Goal: Task Accomplishment & Management: Use online tool/utility

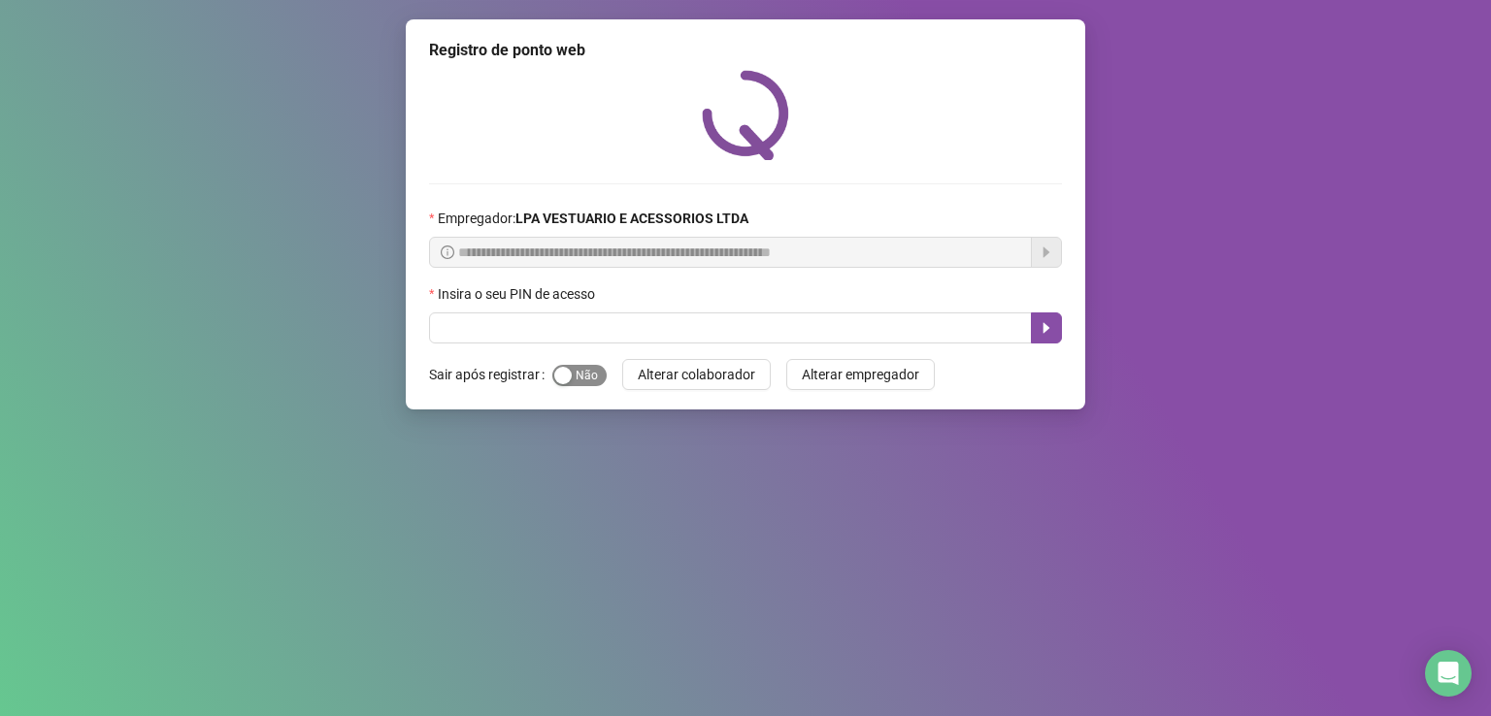
click at [568, 377] on div "button" at bounding box center [562, 375] width 17 height 17
click at [594, 308] on div "Insira o seu PIN de acesso" at bounding box center [745, 297] width 633 height 29
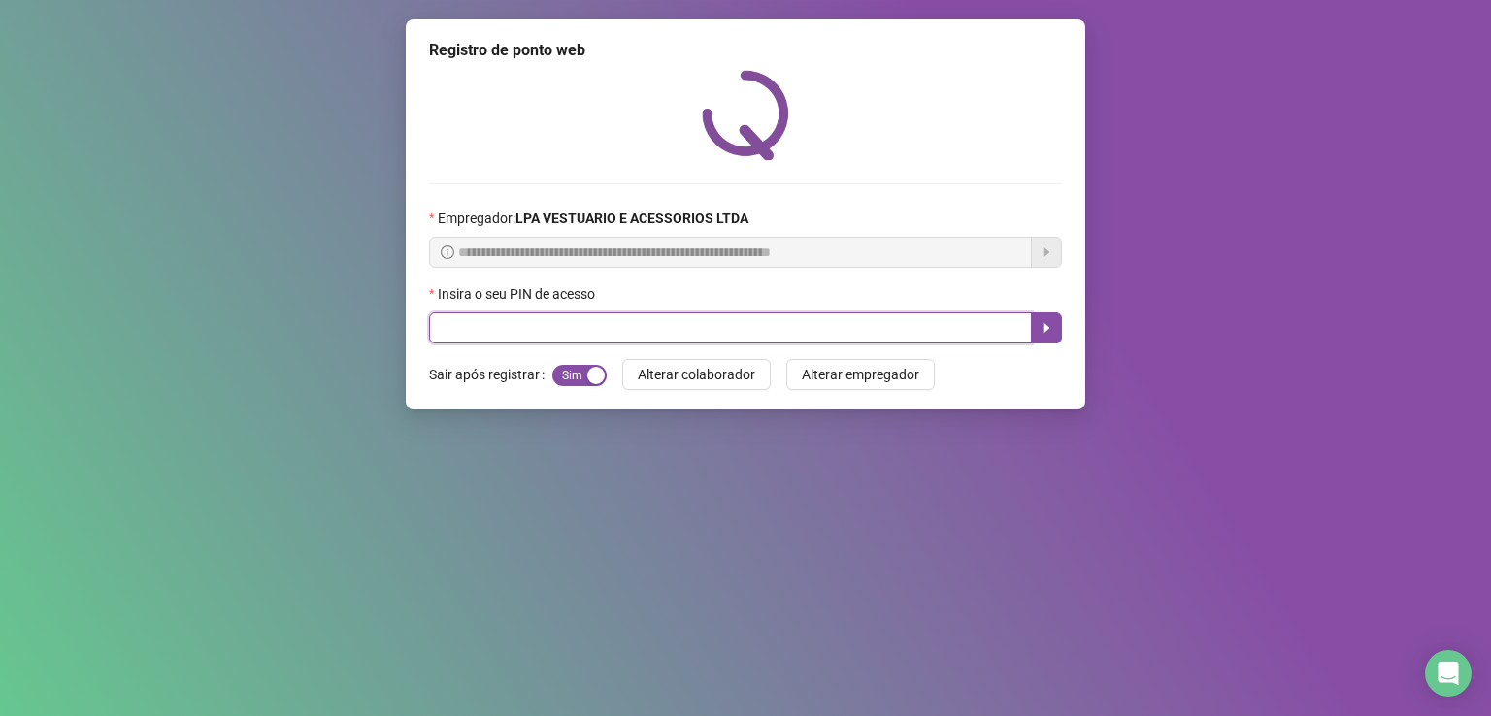
click at [603, 316] on input "text" at bounding box center [730, 327] width 603 height 31
type input "*****"
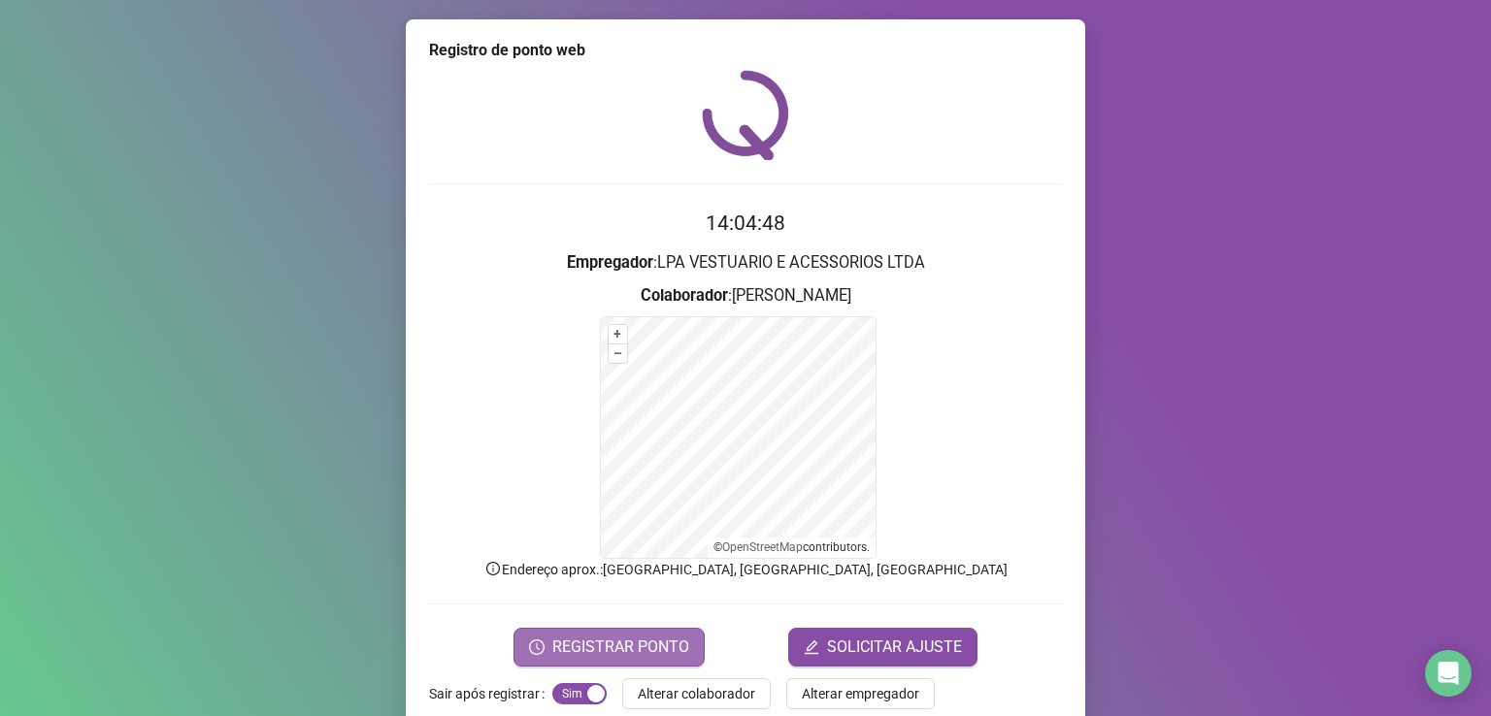
click at [674, 653] on span "REGISTRAR PONTO" at bounding box center [620, 647] width 137 height 23
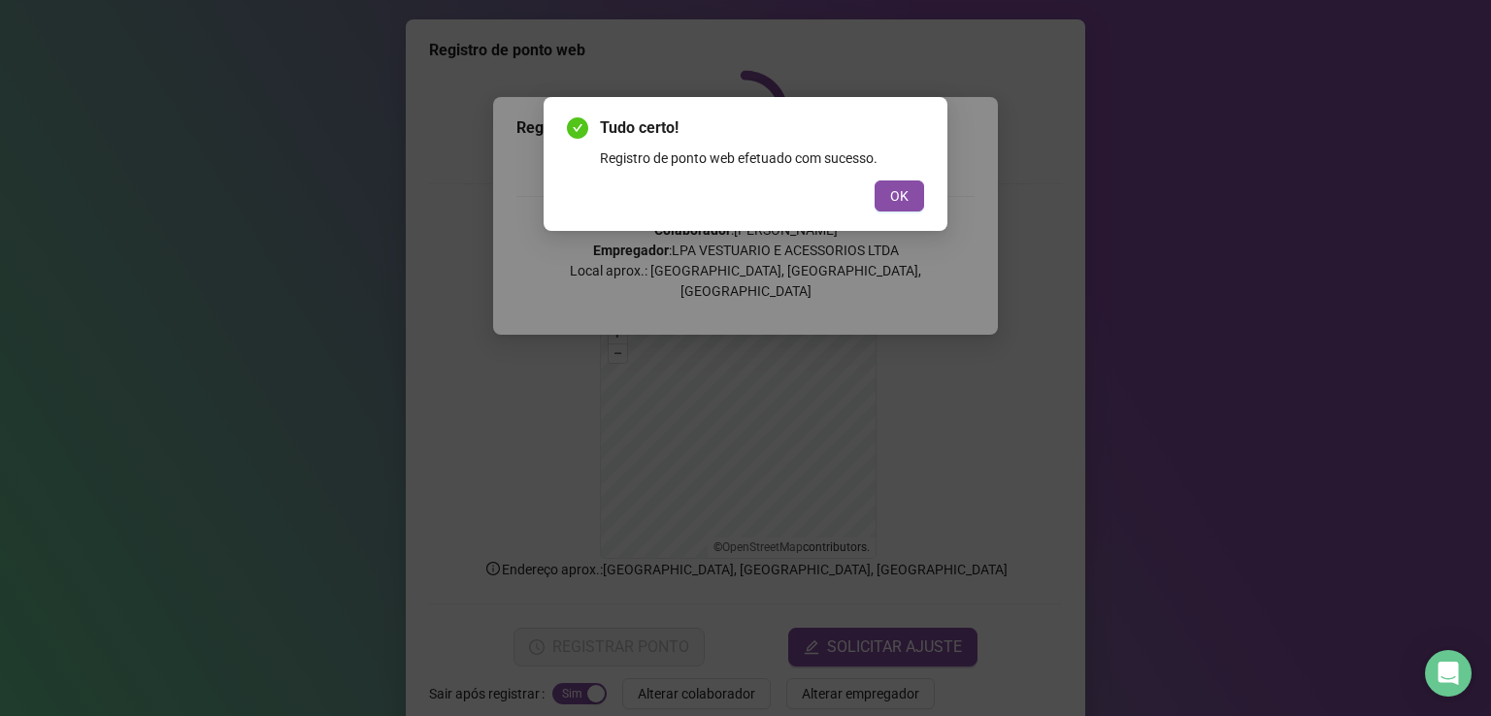
drag, startPoint x: 913, startPoint y: 190, endPoint x: 924, endPoint y: 191, distance: 10.7
click at [916, 190] on button "OK" at bounding box center [898, 196] width 49 height 31
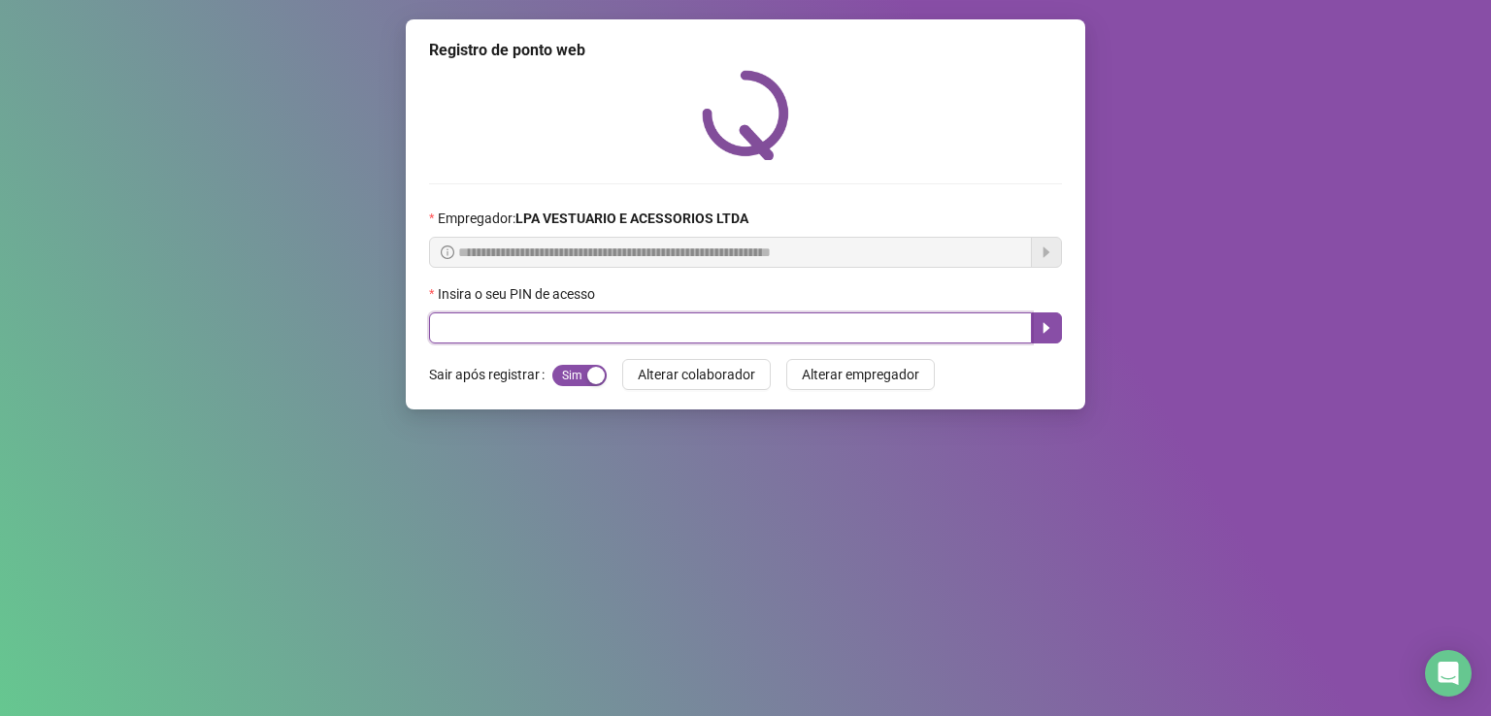
drag, startPoint x: 742, startPoint y: 334, endPoint x: 741, endPoint y: 307, distance: 27.2
click at [741, 312] on div "Insira o seu PIN de acesso" at bounding box center [745, 313] width 633 height 60
type input "*****"
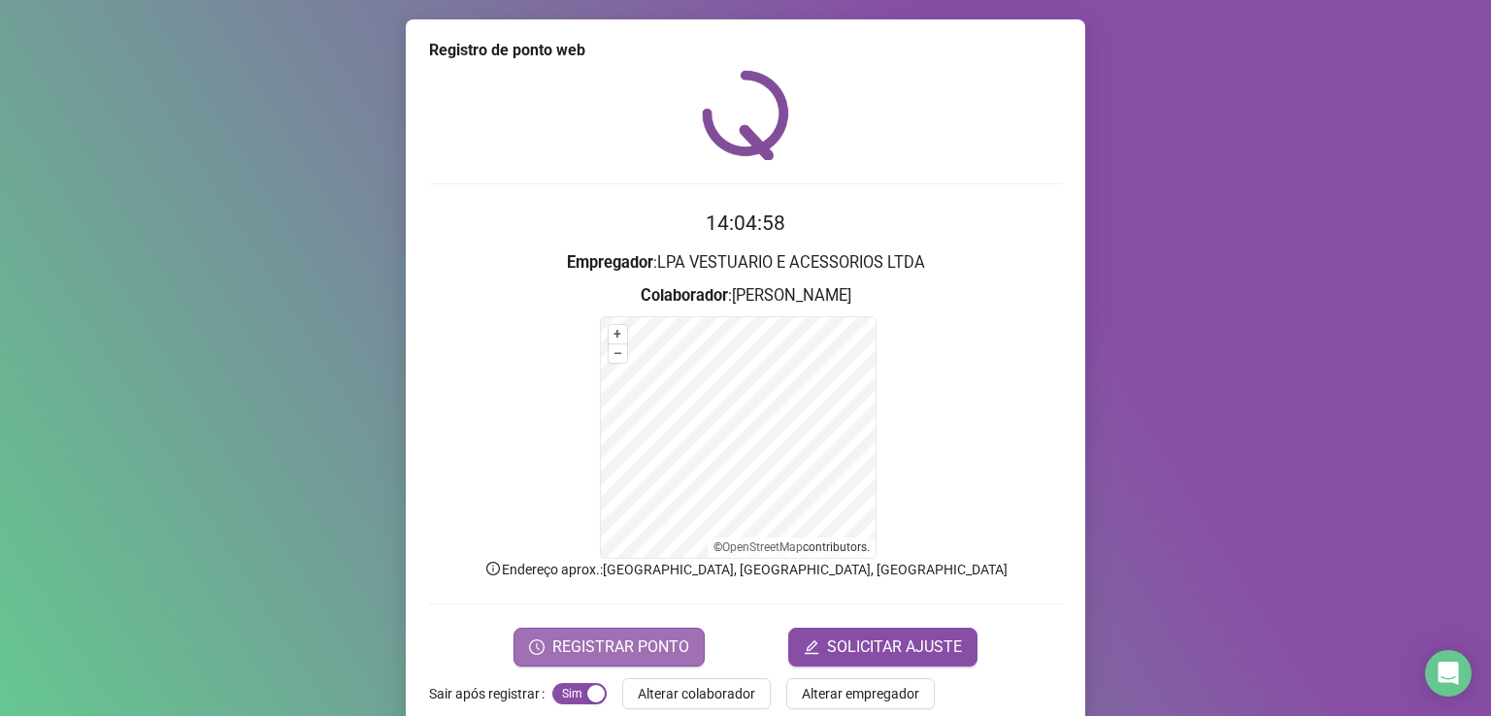
click at [516, 661] on button "REGISTRAR PONTO" at bounding box center [608, 647] width 191 height 39
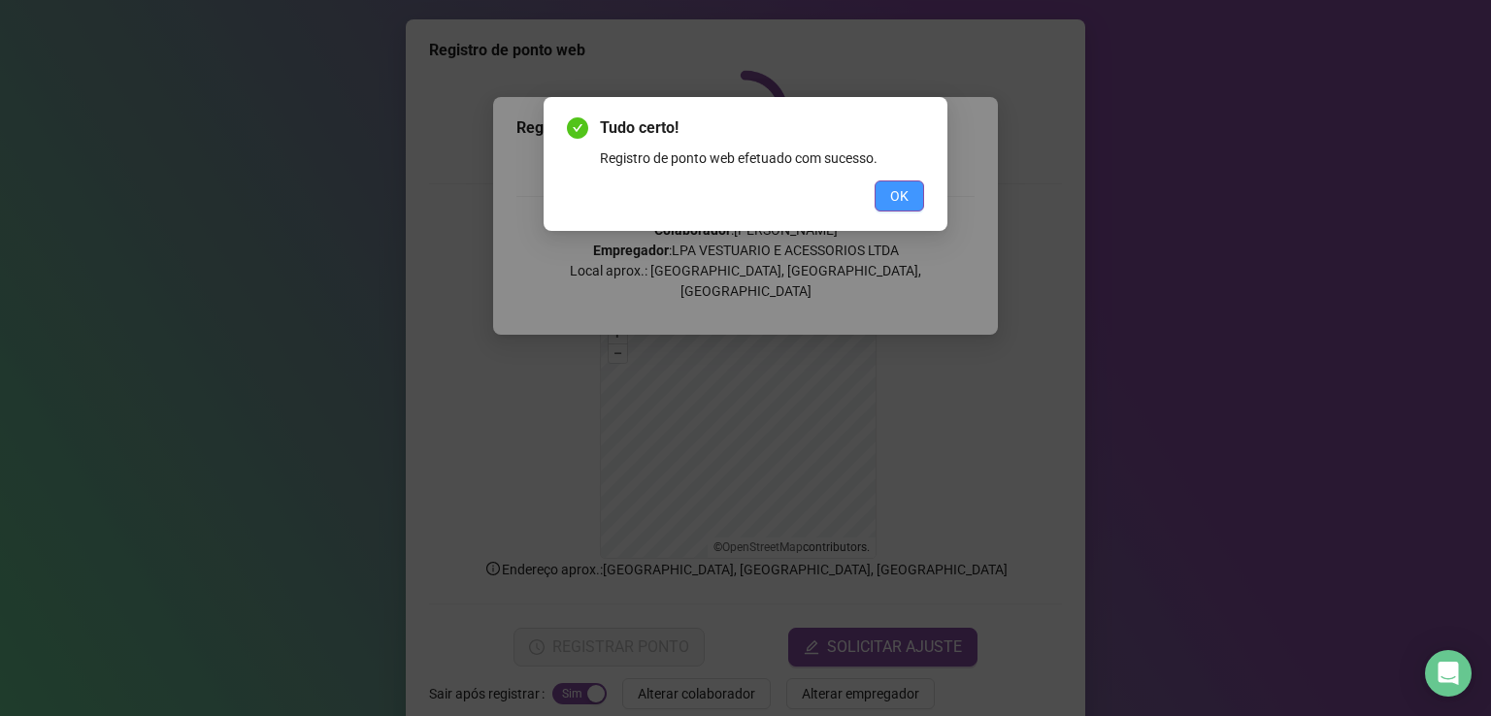
click at [893, 202] on span "OK" at bounding box center [899, 195] width 18 height 21
